Goal: Task Accomplishment & Management: Use online tool/utility

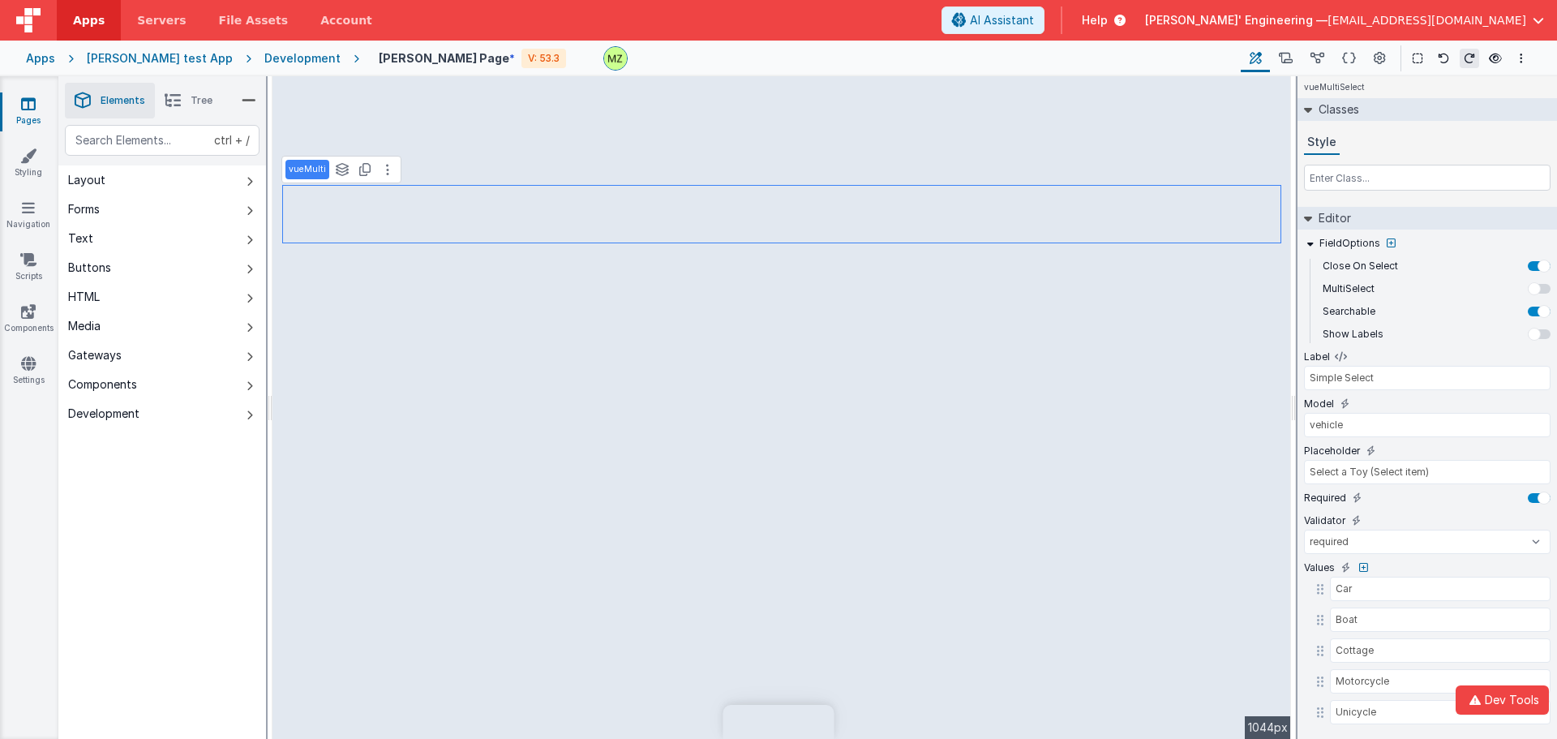
select select "required"
